Goal: Task Accomplishment & Management: Use online tool/utility

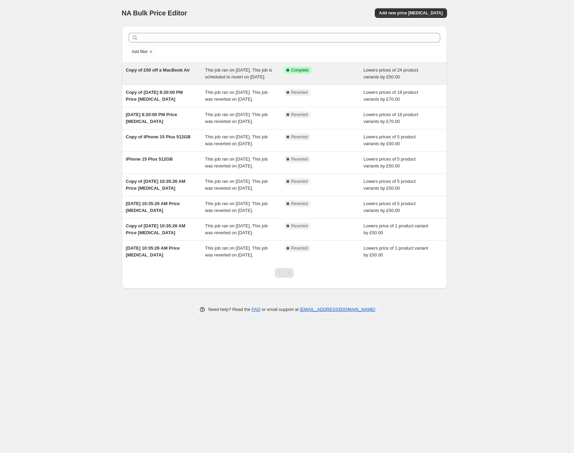
click at [179, 80] on div "Copy of £50 off a MacBook Air" at bounding box center [165, 74] width 79 height 14
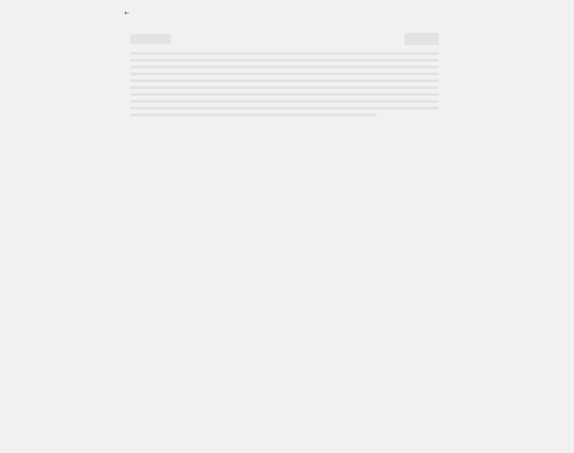
select select "by"
select select "collection"
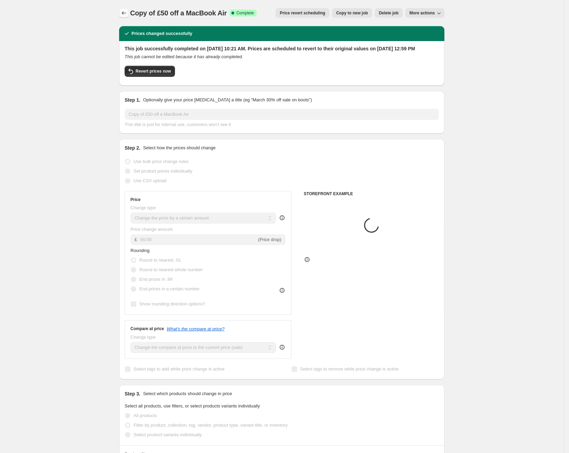
click at [123, 14] on icon "Price change jobs" at bounding box center [124, 13] width 7 height 7
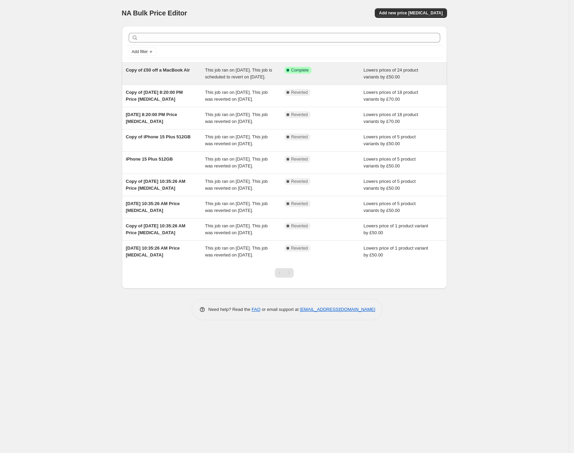
click at [180, 75] on div "Copy of £50 off a MacBook Air" at bounding box center [165, 74] width 79 height 14
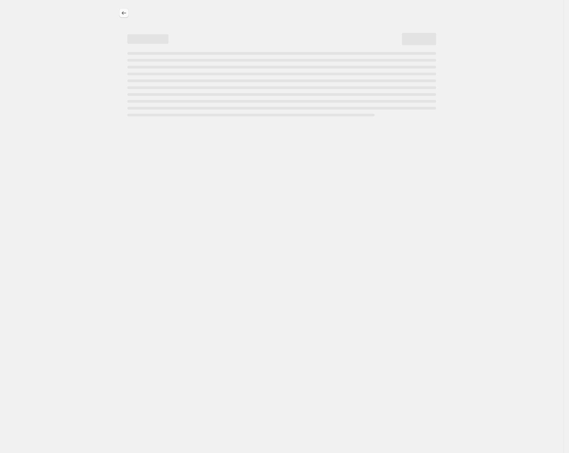
select select "by"
select select "collection"
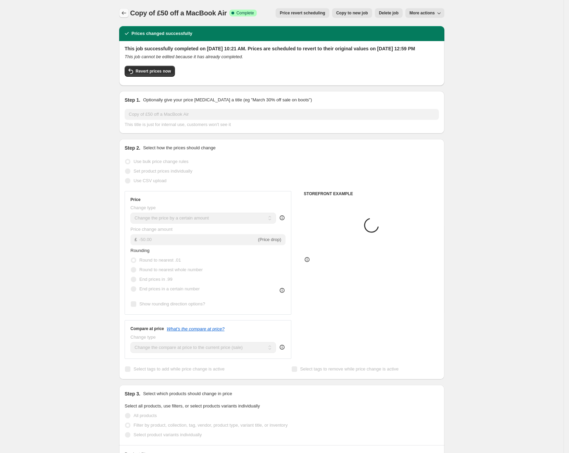
click at [123, 16] on icon "Price change jobs" at bounding box center [124, 13] width 7 height 7
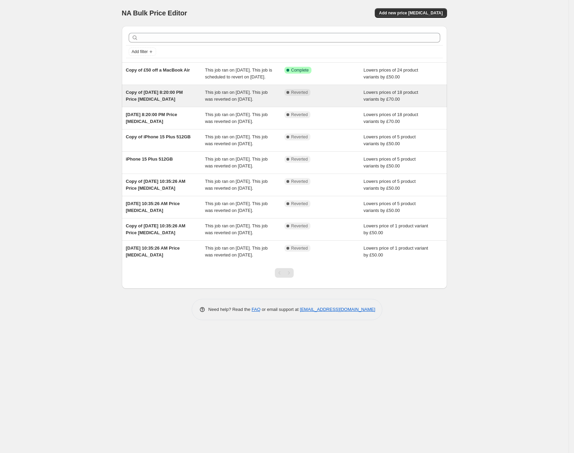
click at [166, 103] on div "Copy of Aug 4, 2025, 8:20:00 PM Price change job" at bounding box center [165, 96] width 79 height 14
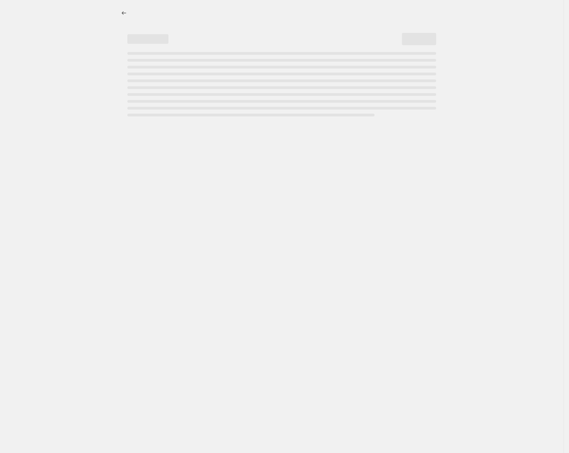
select select "by"
select select "collection"
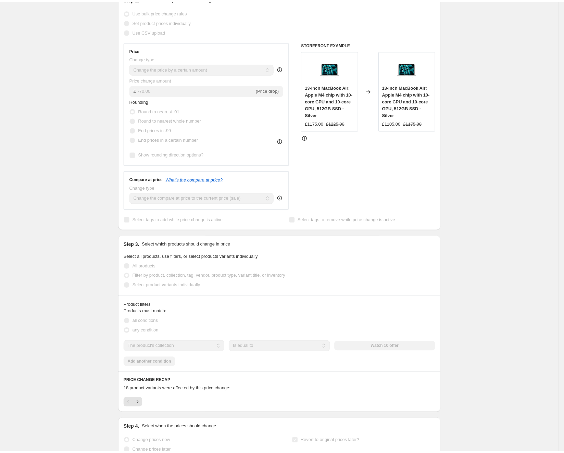
scroll to position [206, 0]
